Goal: Complete application form

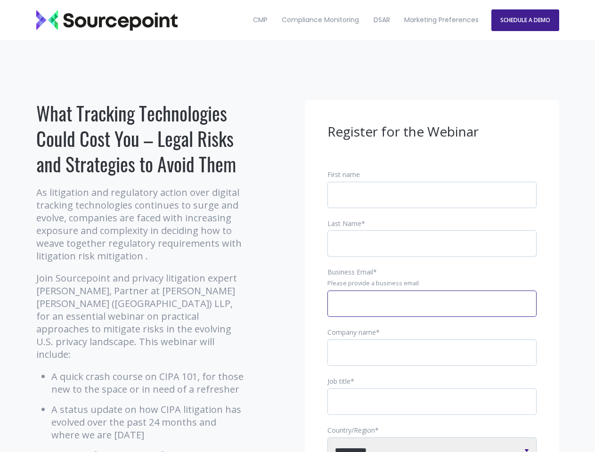
click at [432, 311] on input "Business Email *" at bounding box center [431, 304] width 209 height 26
